Goal: Communication & Community: Answer question/provide support

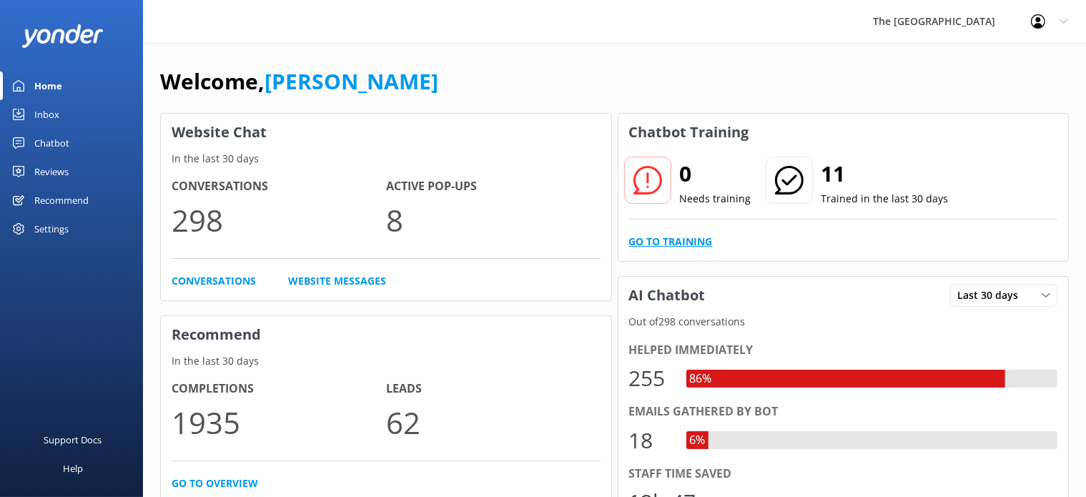
click at [683, 245] on link "Go to Training" at bounding box center [671, 242] width 84 height 16
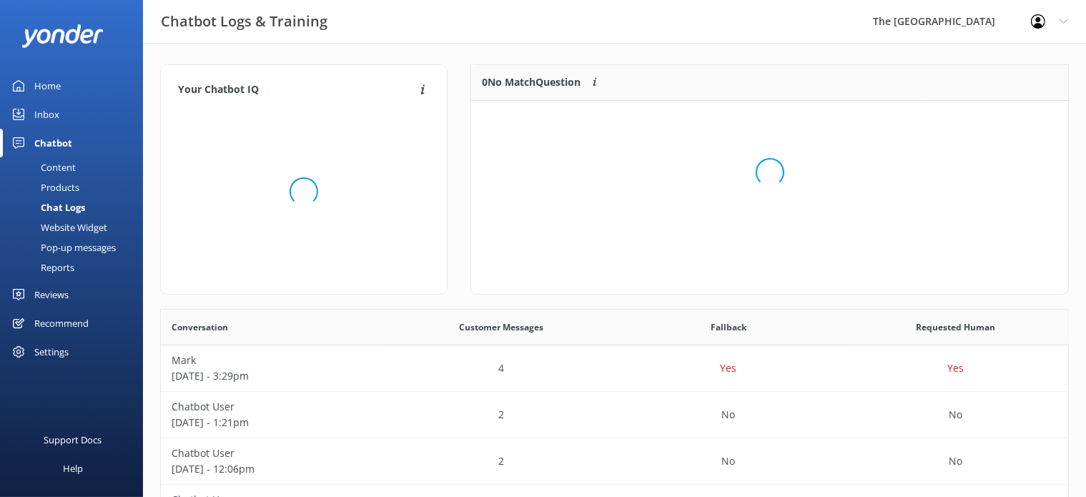
scroll to position [12, 12]
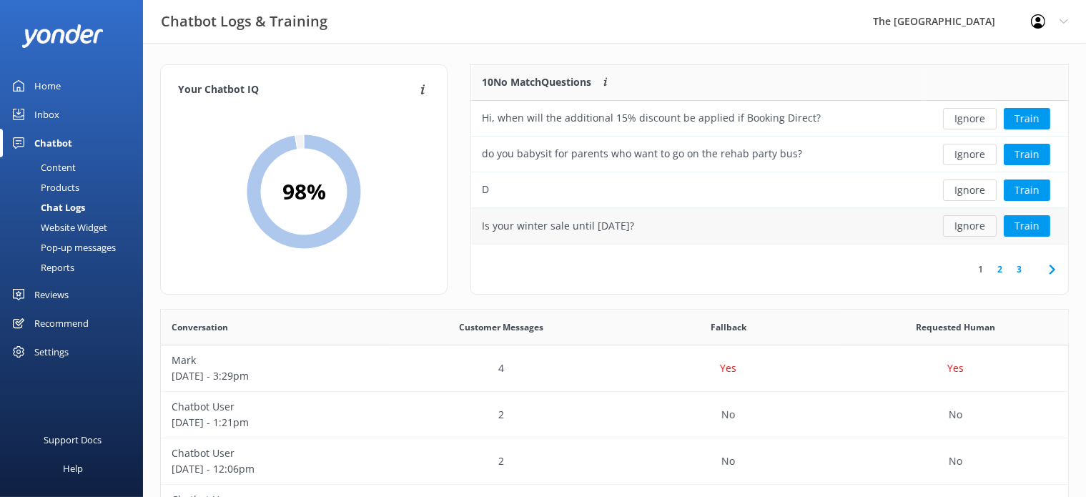
click at [964, 229] on button "Ignore" at bounding box center [970, 225] width 54 height 21
click at [971, 122] on button "Ignore" at bounding box center [970, 118] width 54 height 21
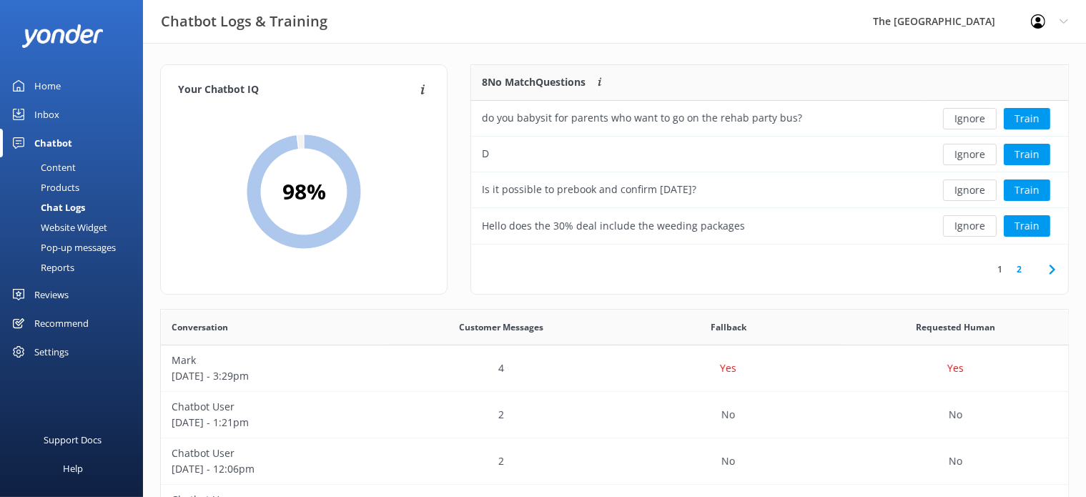
click at [971, 122] on button "Ignore" at bounding box center [970, 118] width 54 height 21
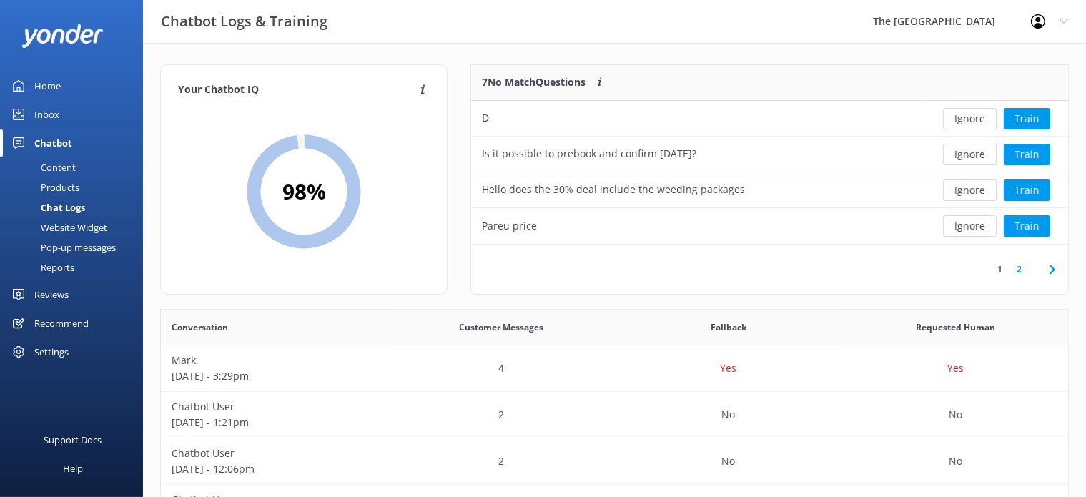
click at [971, 122] on button "Ignore" at bounding box center [970, 118] width 54 height 21
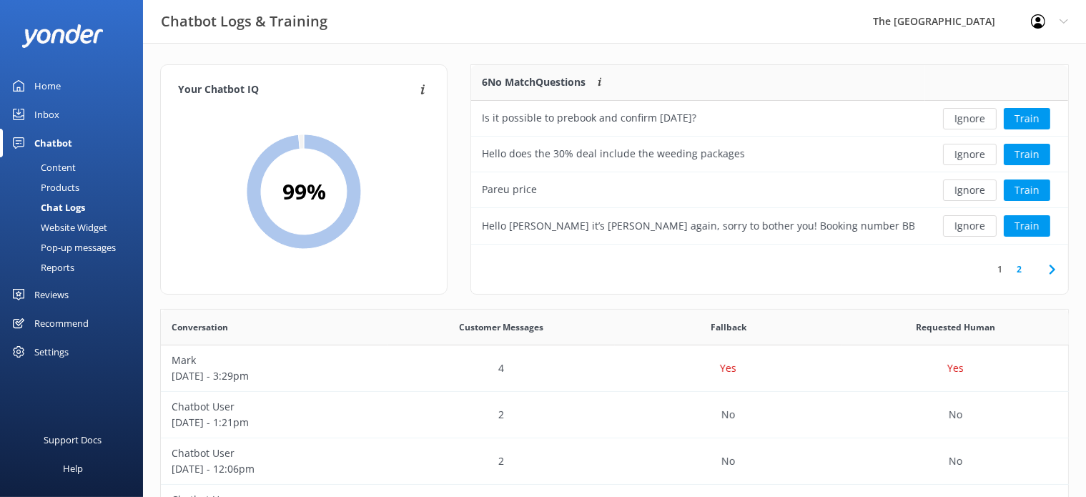
click at [971, 122] on button "Ignore" at bounding box center [970, 118] width 54 height 21
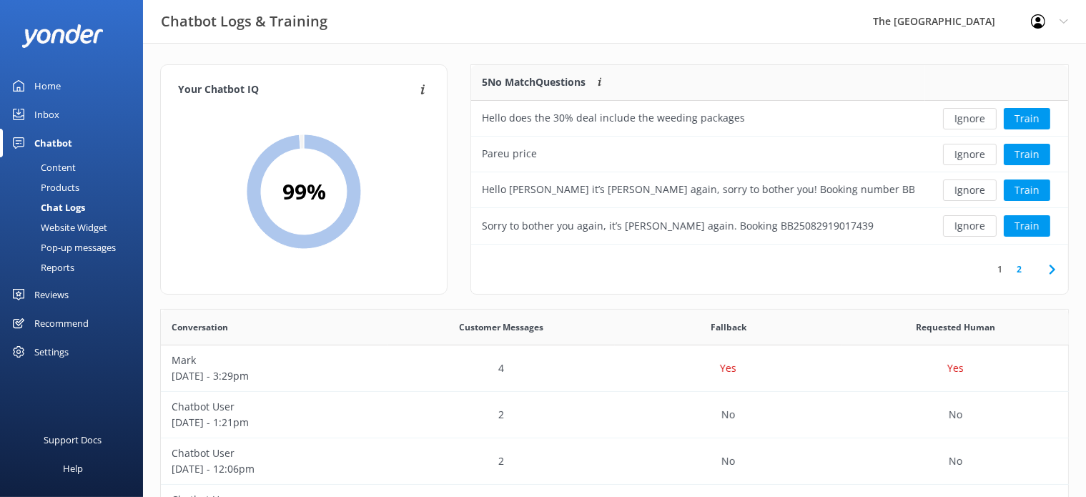
click at [971, 122] on button "Ignore" at bounding box center [970, 118] width 54 height 21
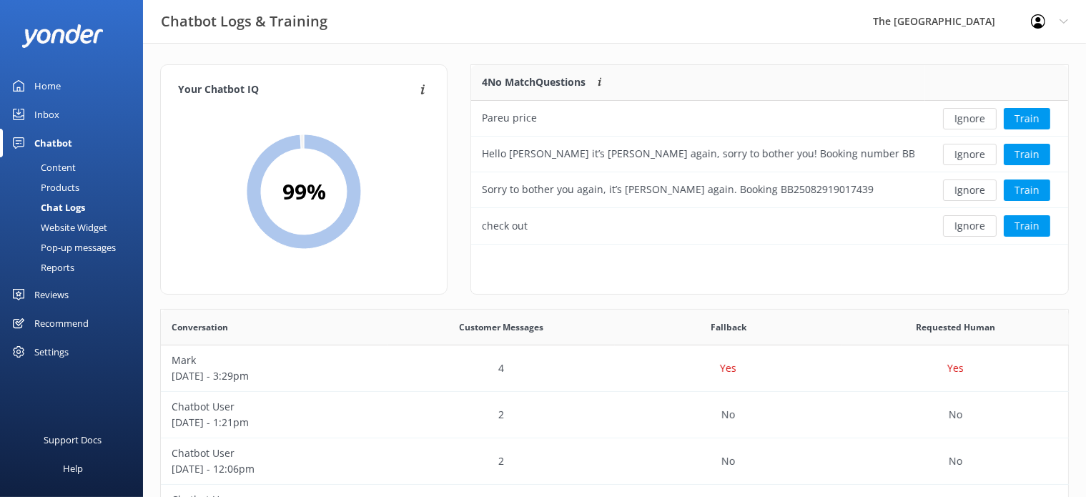
click at [971, 122] on button "Ignore" at bounding box center [970, 118] width 54 height 21
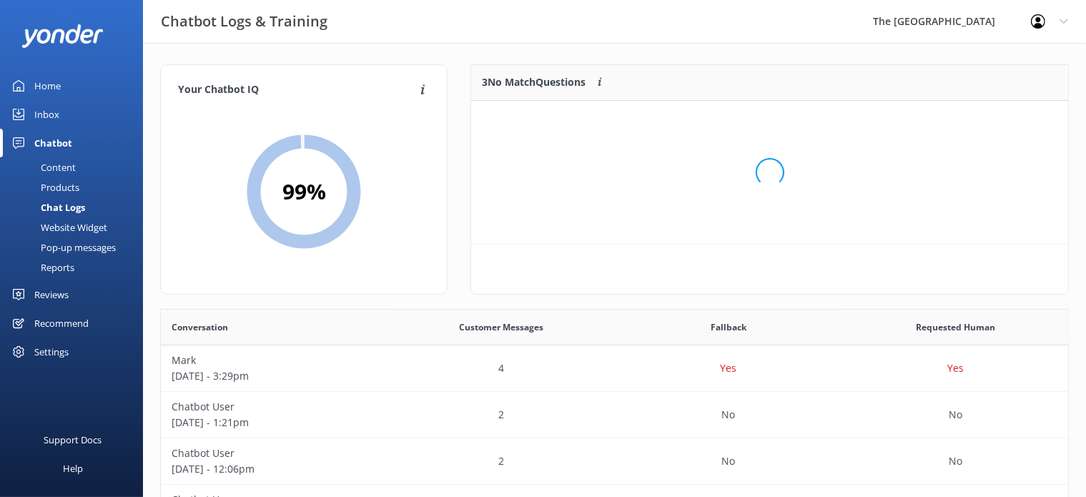
scroll to position [13, 12]
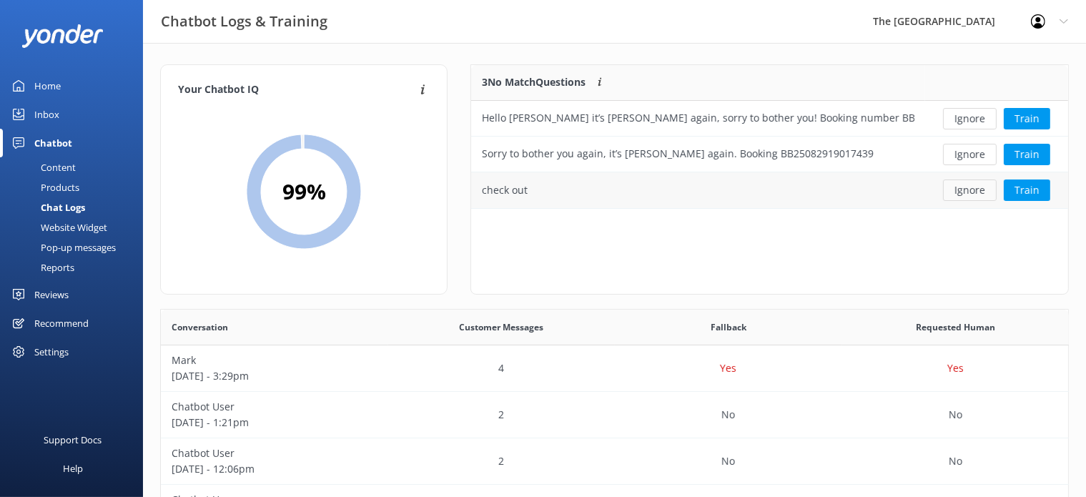
click at [967, 194] on button "Ignore" at bounding box center [970, 189] width 54 height 21
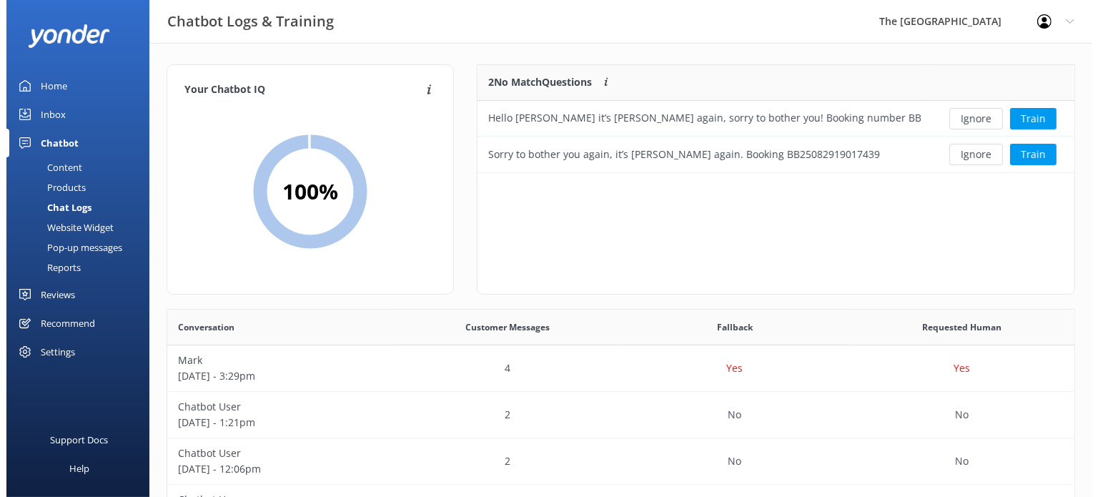
scroll to position [95, 585]
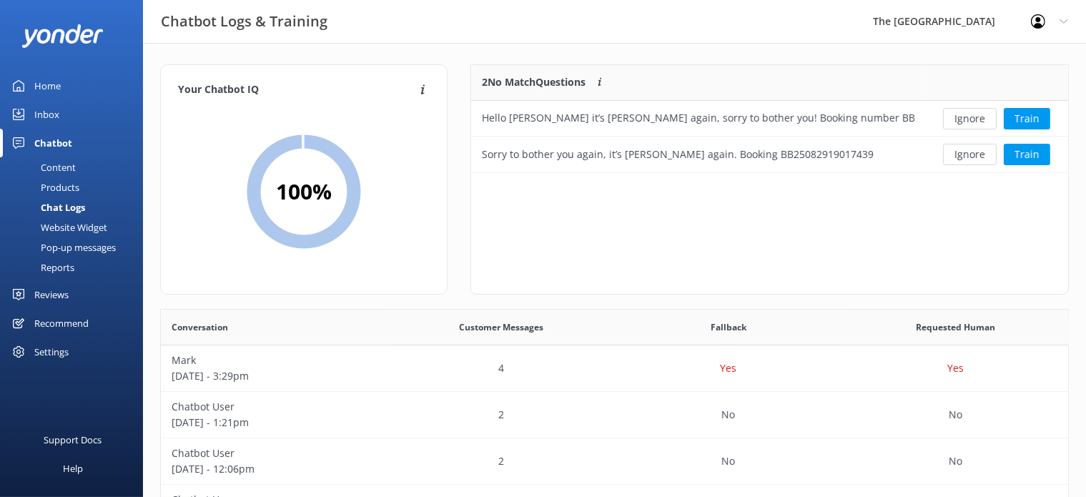
click at [63, 205] on div "Chat Logs" at bounding box center [47, 207] width 77 height 20
click at [58, 102] on div "Inbox" at bounding box center [46, 114] width 25 height 29
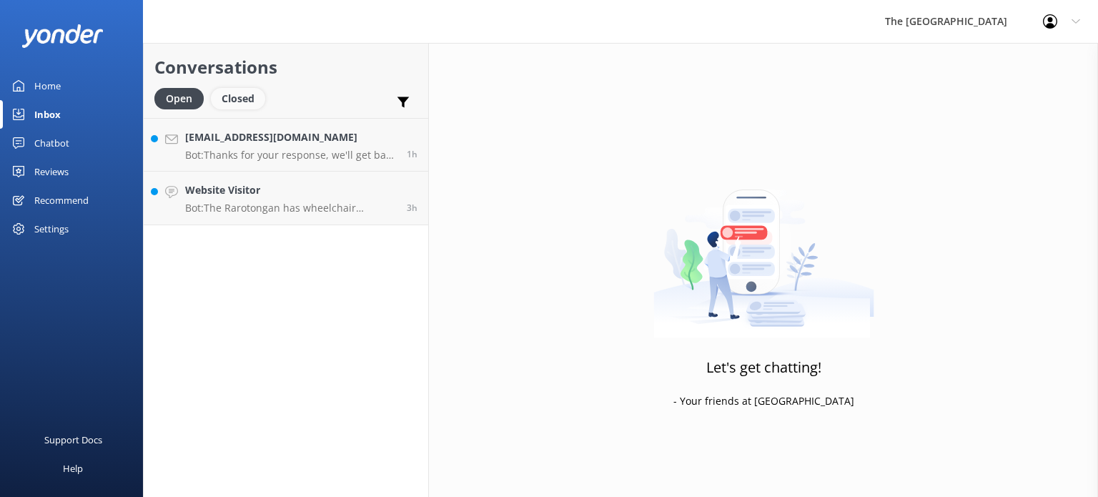
click at [235, 99] on div "Closed" at bounding box center [238, 98] width 54 height 21
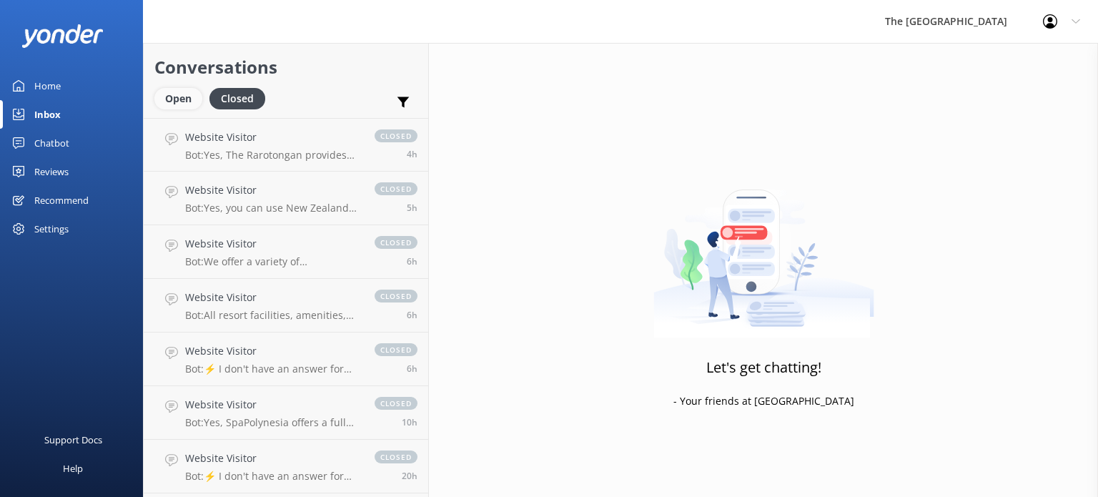
click at [169, 101] on div "Open" at bounding box center [178, 98] width 48 height 21
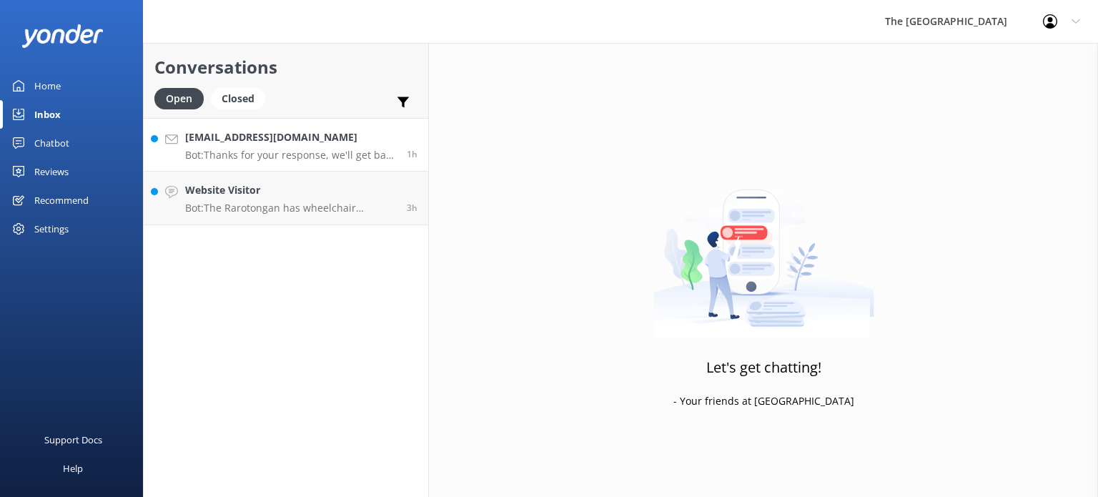
click at [260, 162] on link "[EMAIL_ADDRESS][DOMAIN_NAME] Bot: Thanks for your response, we'll get back to y…" at bounding box center [286, 145] width 285 height 54
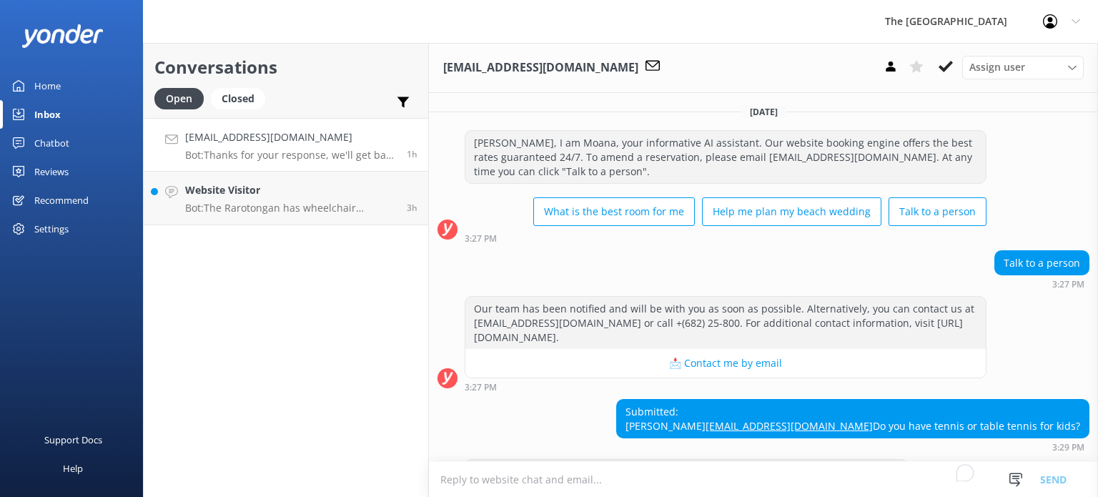
scroll to position [70, 0]
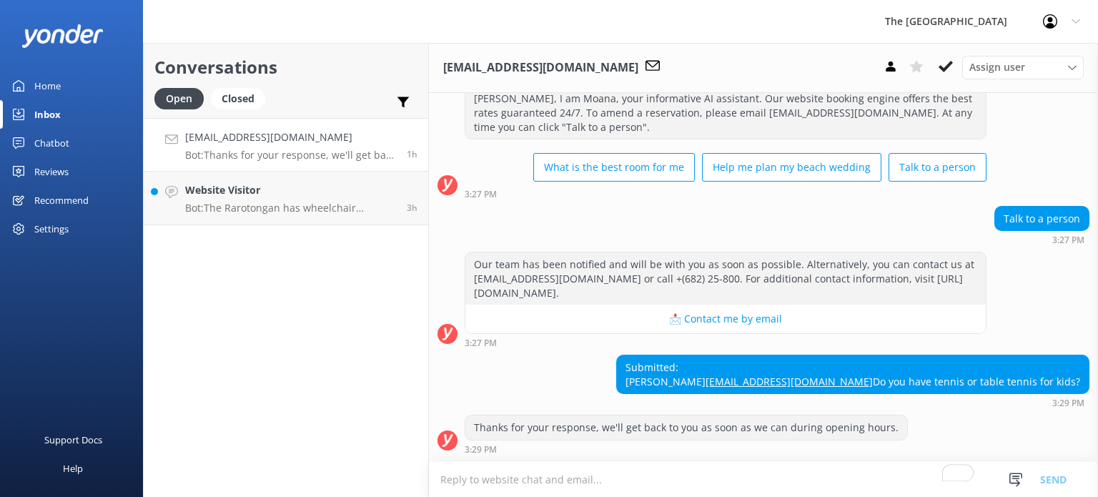
drag, startPoint x: 866, startPoint y: 379, endPoint x: 1074, endPoint y: 383, distance: 208.1
click at [1074, 383] on div "Submitted: Mark [EMAIL_ADDRESS][DOMAIN_NAME] Do you have tennis or table tennis…" at bounding box center [853, 374] width 472 height 38
copy div "Do you have tennis or table tennis for kids?"
click at [241, 212] on p "Bot: The Rarotongan has wheelchair accessibility in most areas, including the L…" at bounding box center [290, 208] width 211 height 13
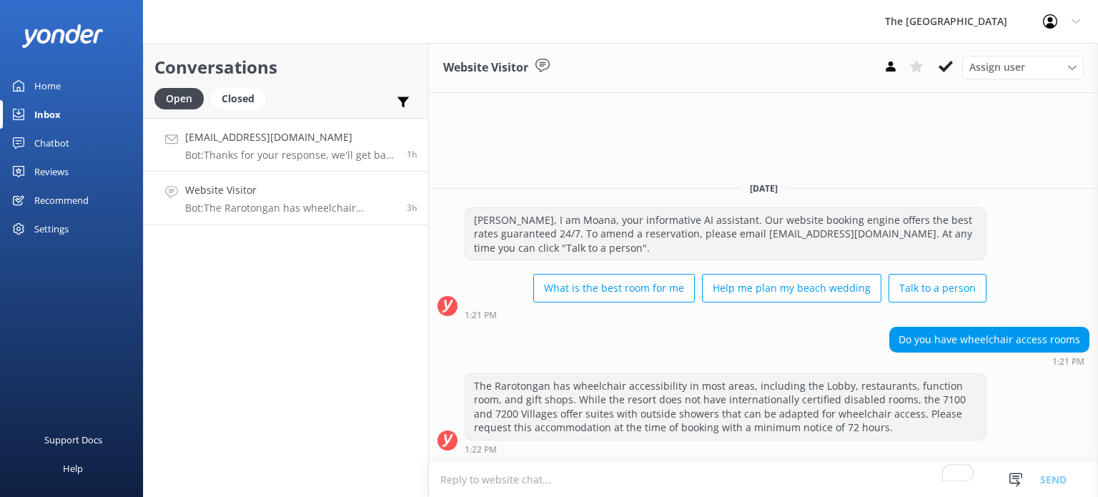
click at [295, 148] on div "[EMAIL_ADDRESS][DOMAIN_NAME] Bot: Thanks for your response, we'll get back to y…" at bounding box center [290, 144] width 211 height 31
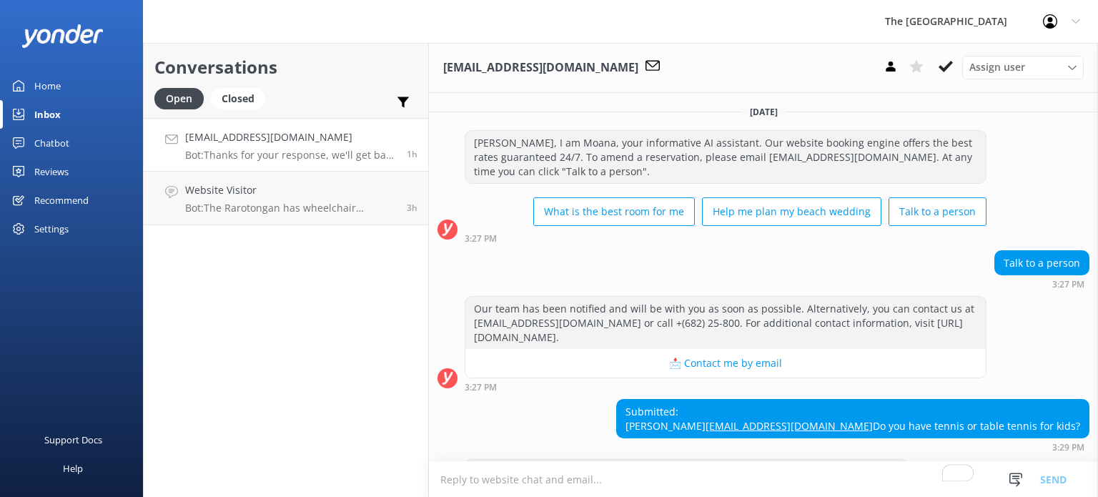
scroll to position [70, 0]
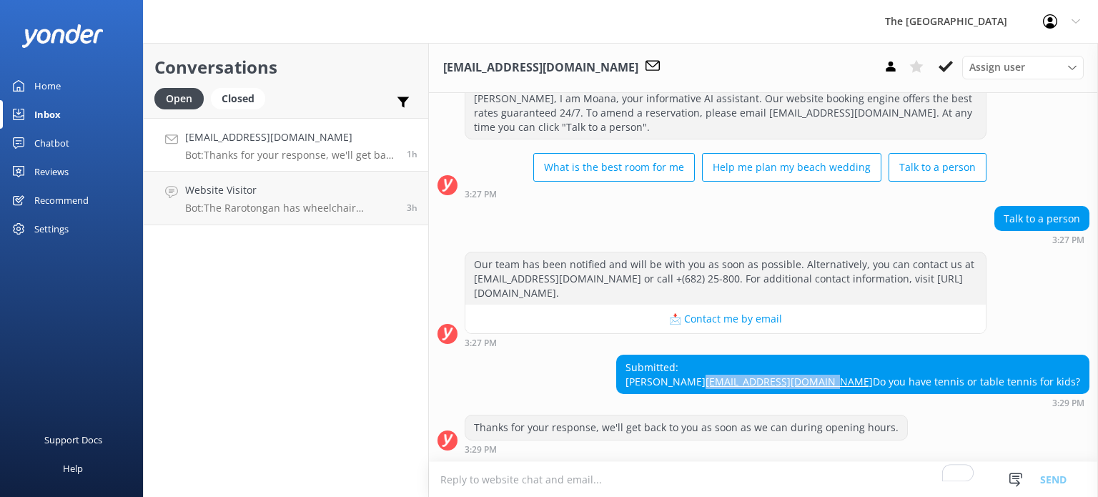
drag, startPoint x: 864, startPoint y: 367, endPoint x: 1035, endPoint y: 365, distance: 170.9
click at [1035, 365] on div "Submitted: Mark [EMAIL_ADDRESS][DOMAIN_NAME] Do you have tennis or table tennis…" at bounding box center [853, 374] width 472 height 38
copy link "[EMAIL_ADDRESS][DOMAIN_NAME]"
click at [578, 475] on textarea "To enrich screen reader interactions, please activate Accessibility in Grammarl…" at bounding box center [763, 479] width 669 height 35
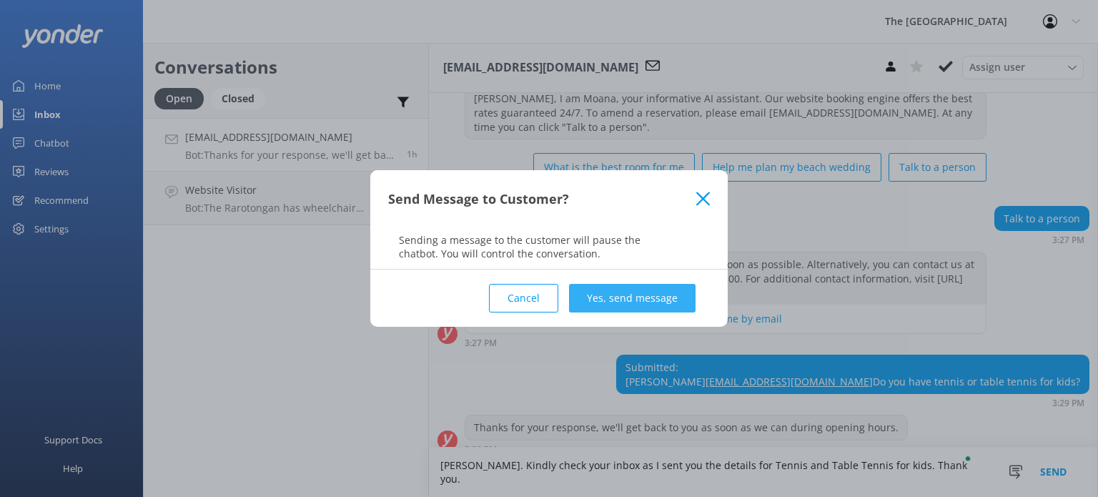
type textarea "[PERSON_NAME]. Kindly check your inbox as I sent you the details for Tennis and…"
click at [647, 304] on button "Yes, send message" at bounding box center [632, 298] width 127 height 29
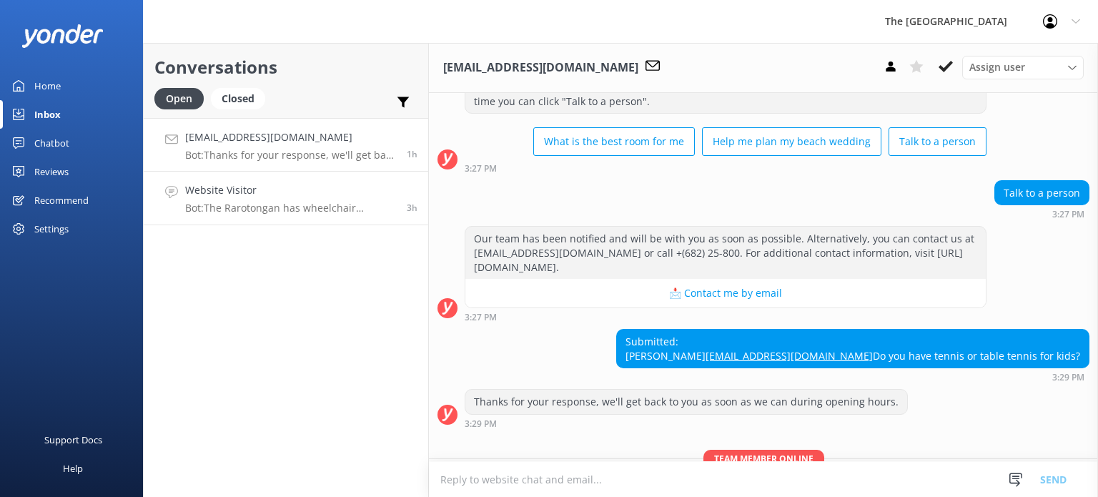
scroll to position [0, 0]
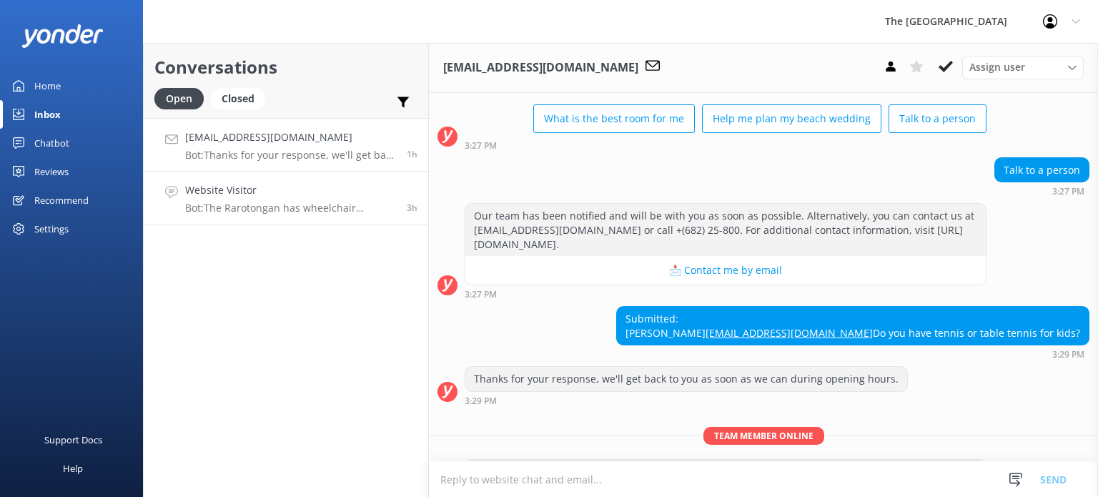
click at [240, 195] on h4 "Website Visitor" at bounding box center [290, 190] width 211 height 16
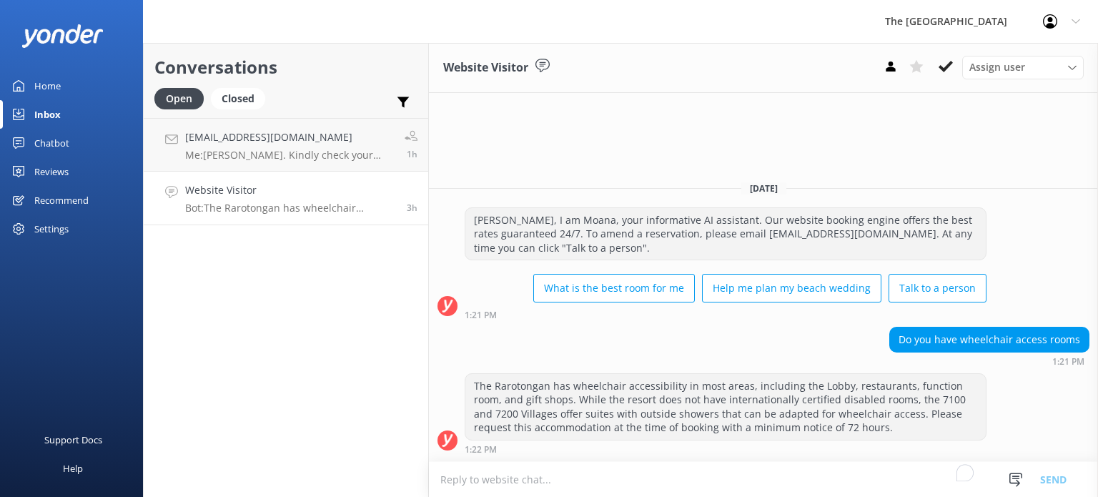
click at [240, 195] on h4 "Website Visitor" at bounding box center [290, 190] width 211 height 16
click at [947, 64] on icon at bounding box center [946, 66] width 14 height 14
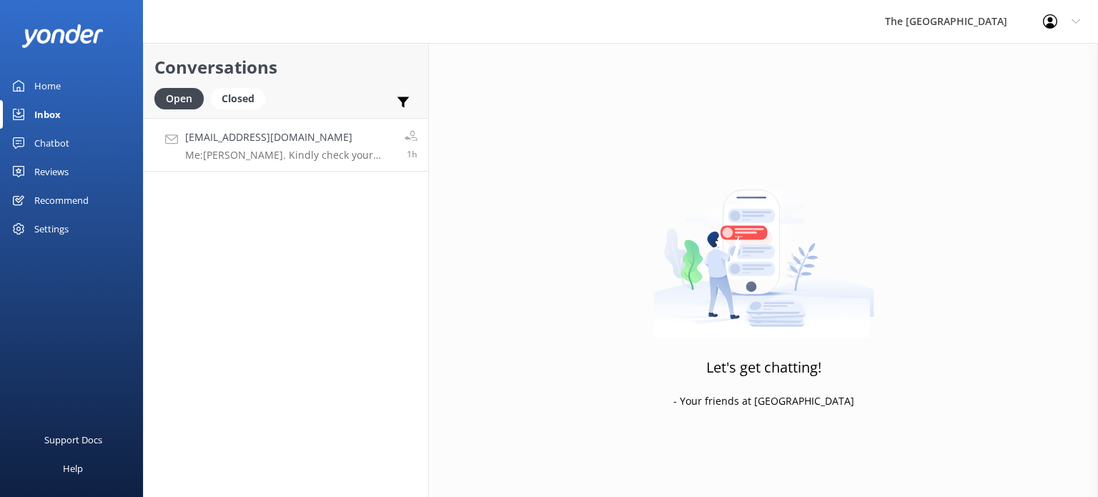
click at [280, 138] on h4 "[EMAIL_ADDRESS][DOMAIN_NAME]" at bounding box center [289, 137] width 209 height 16
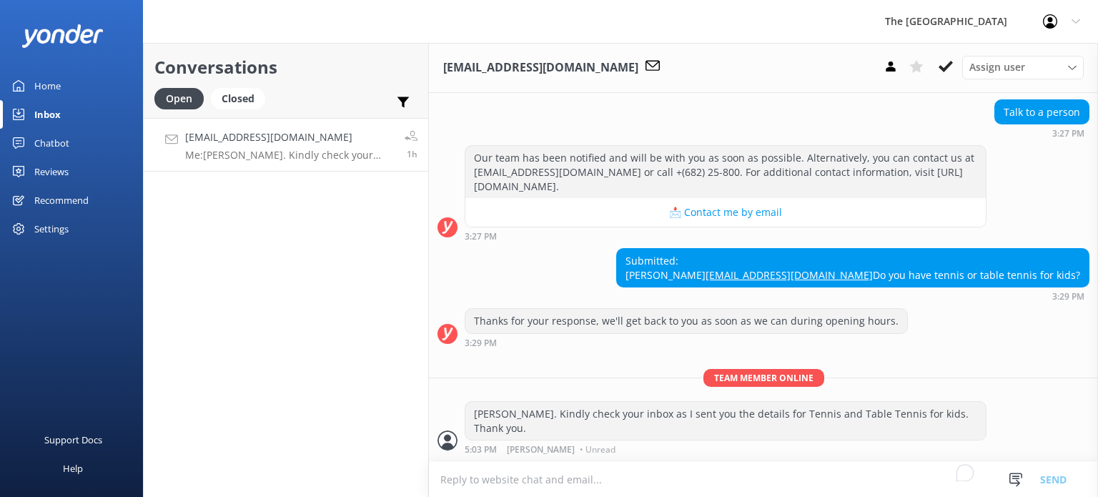
scroll to position [177, 0]
click at [947, 66] on use at bounding box center [946, 66] width 14 height 11
